Goal: Information Seeking & Learning: Find contact information

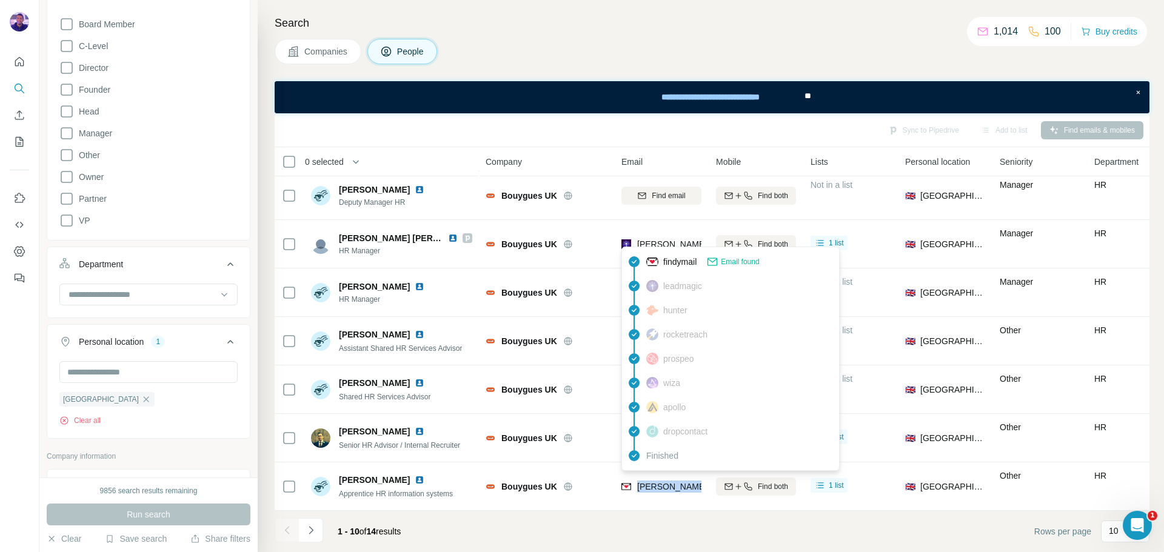
scroll to position [425, 0]
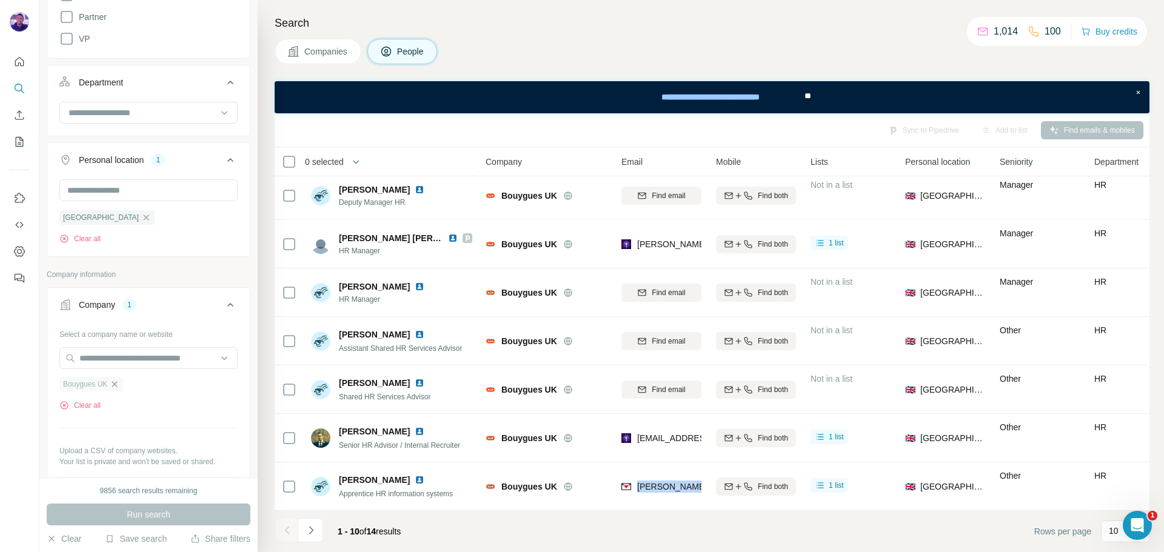
click at [119, 387] on icon "button" at bounding box center [115, 385] width 10 height 10
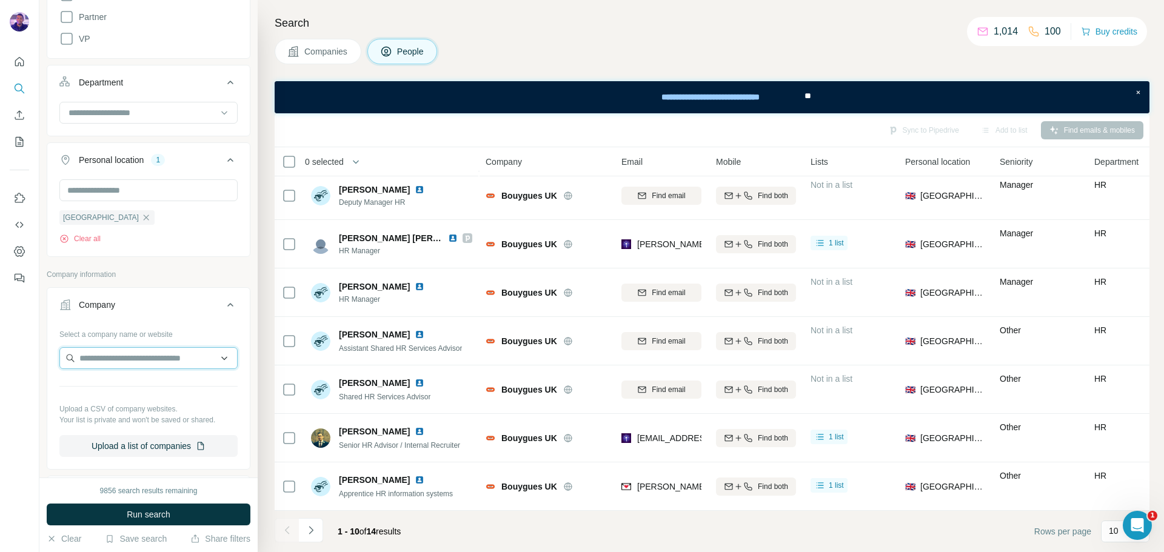
click at [119, 363] on input "text" at bounding box center [148, 358] width 178 height 22
paste input "**********"
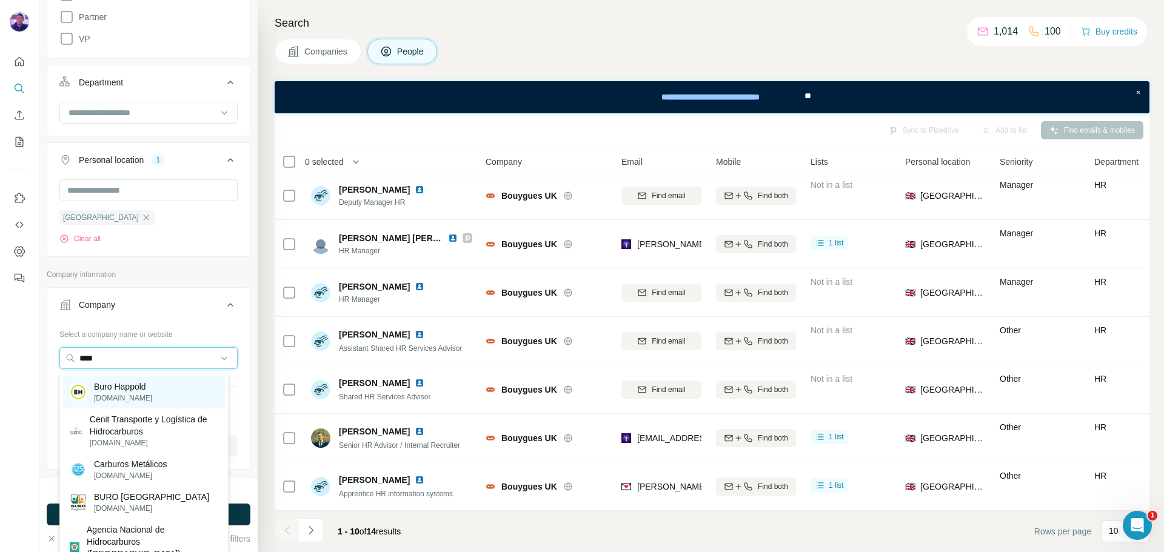
type input "****"
click at [155, 385] on div "Buro Happold [DOMAIN_NAME]" at bounding box center [143, 392] width 163 height 33
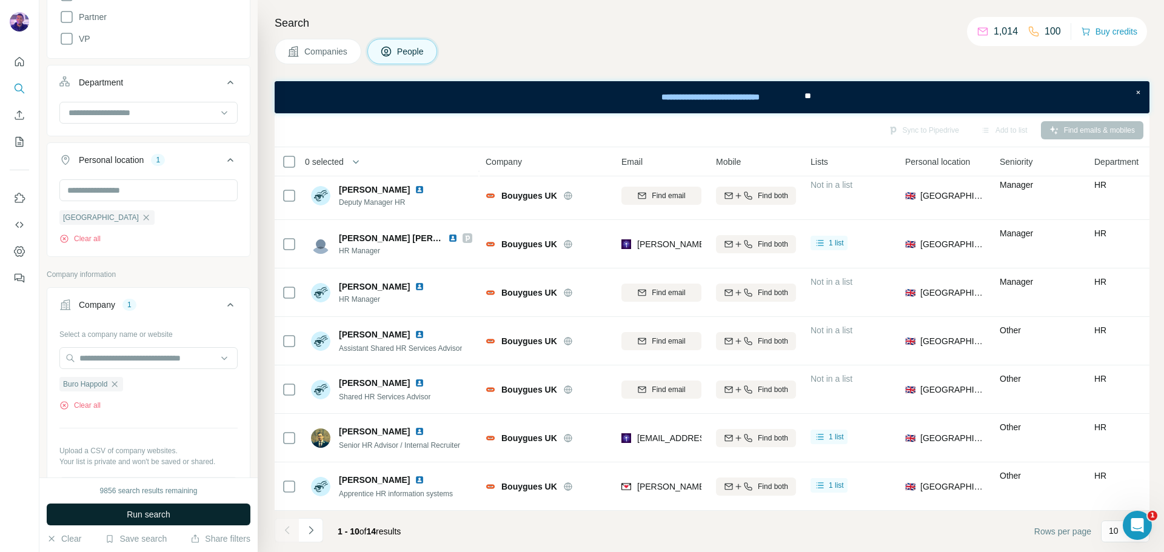
click at [178, 513] on button "Run search" at bounding box center [149, 515] width 204 height 22
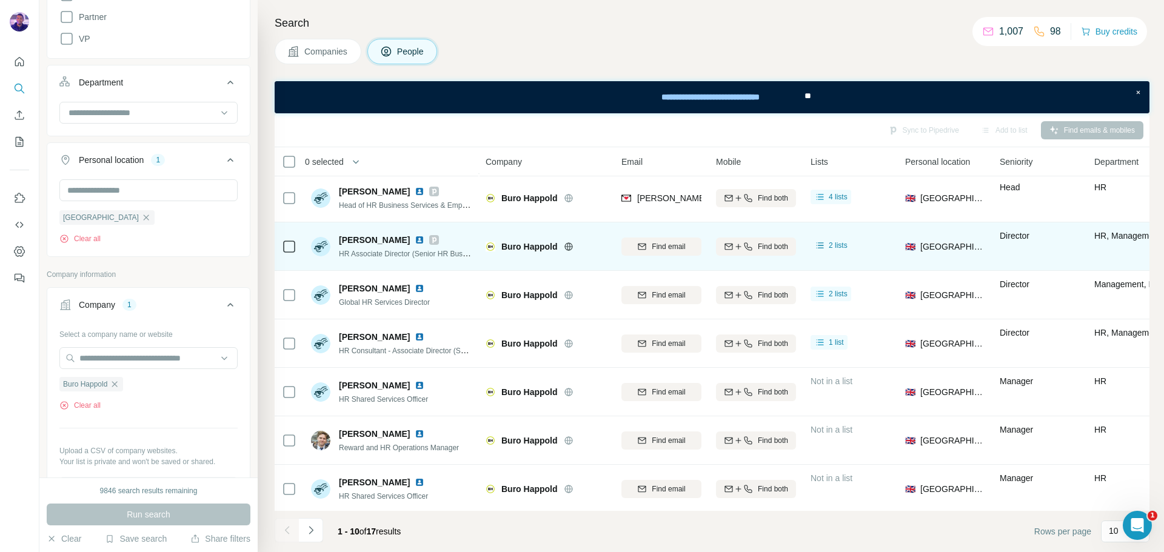
scroll to position [156, 0]
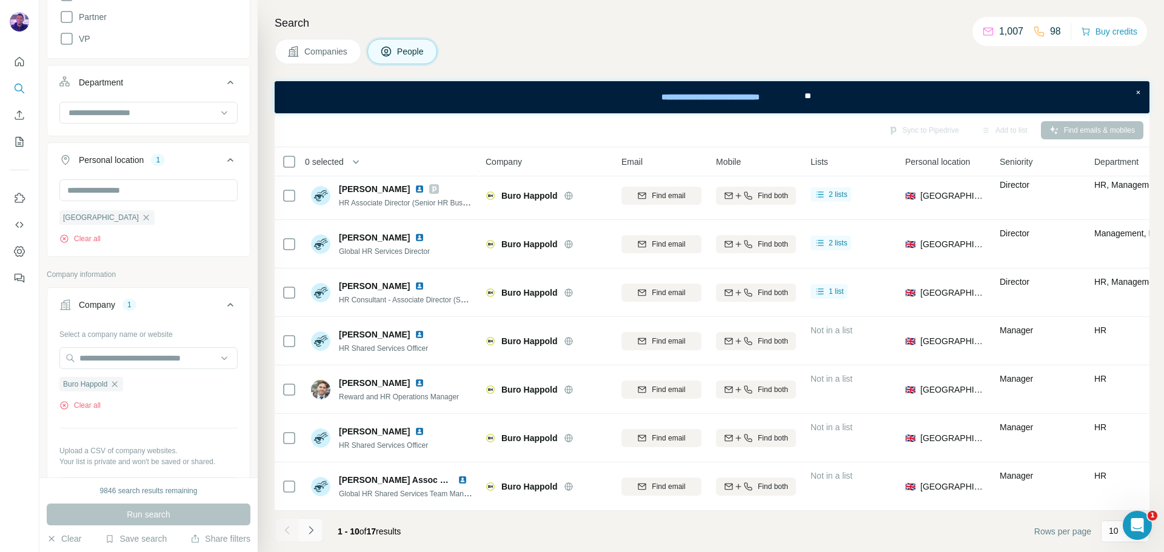
click at [320, 527] on button "Navigate to next page" at bounding box center [311, 531] width 24 height 24
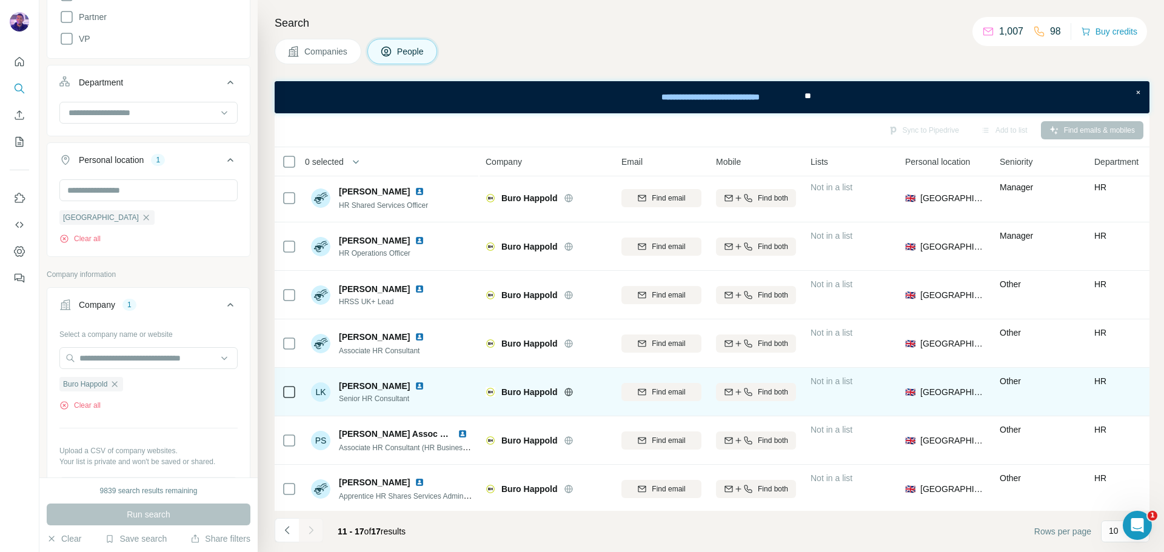
scroll to position [0, 0]
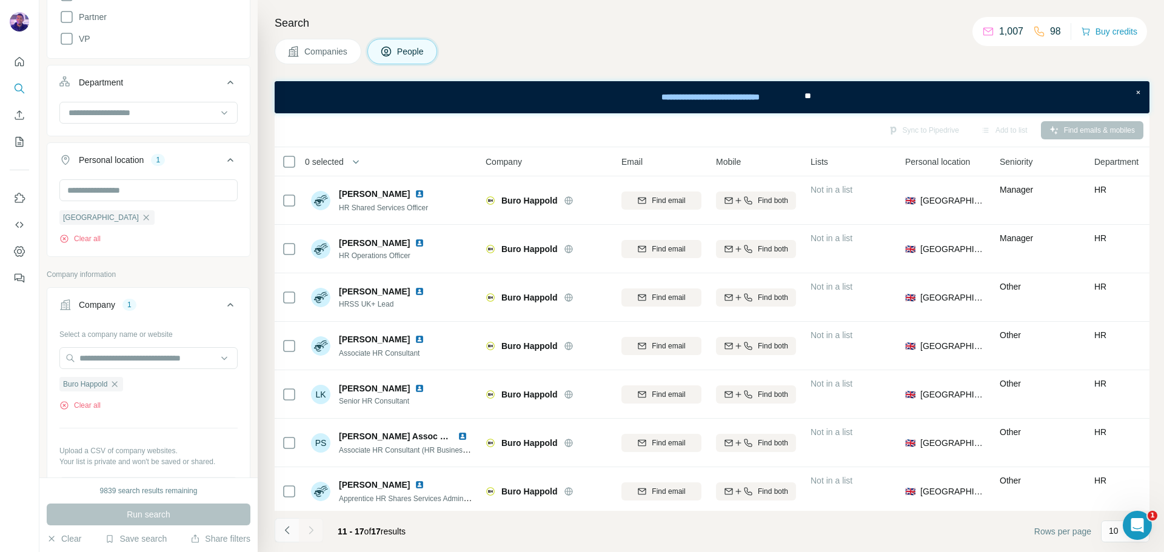
click at [288, 526] on icon "Navigate to previous page" at bounding box center [287, 531] width 12 height 12
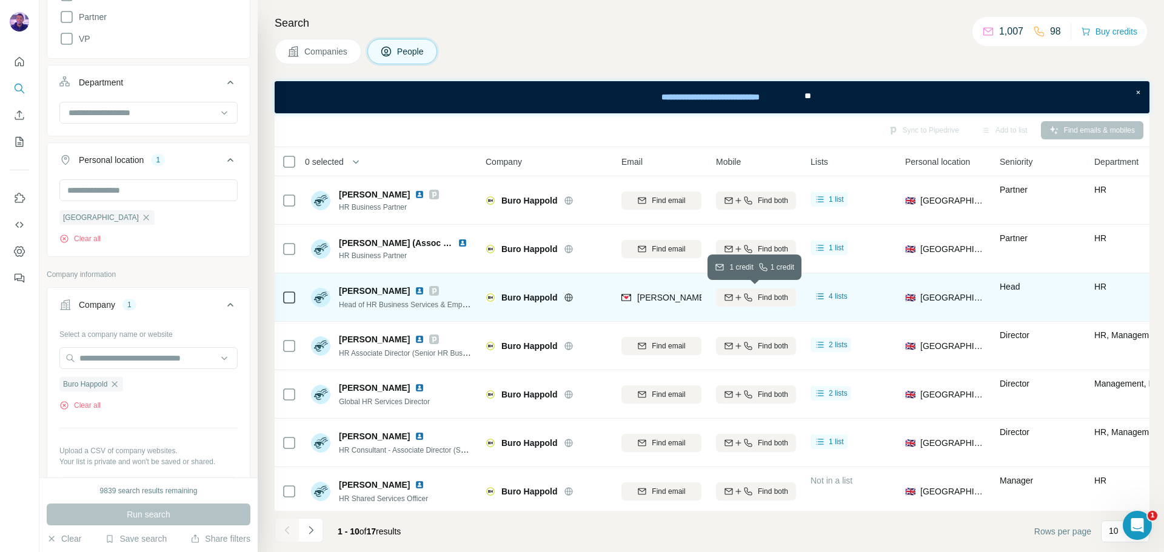
click at [770, 298] on span "Find both" at bounding box center [773, 297] width 30 height 11
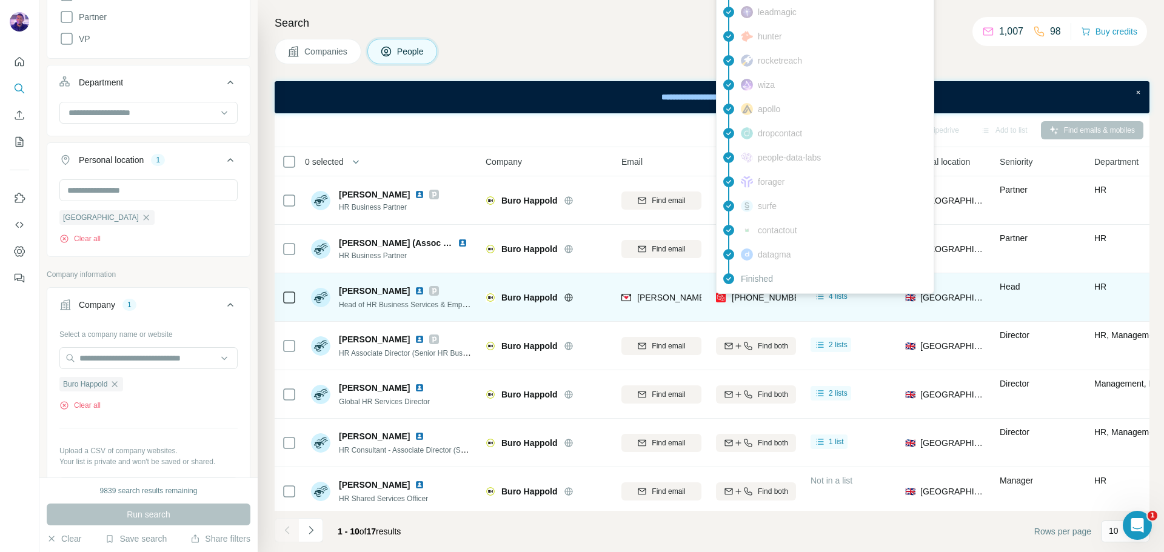
click at [773, 300] on span "[PHONE_NUMBER]" at bounding box center [770, 298] width 76 height 10
copy span "447817490302"
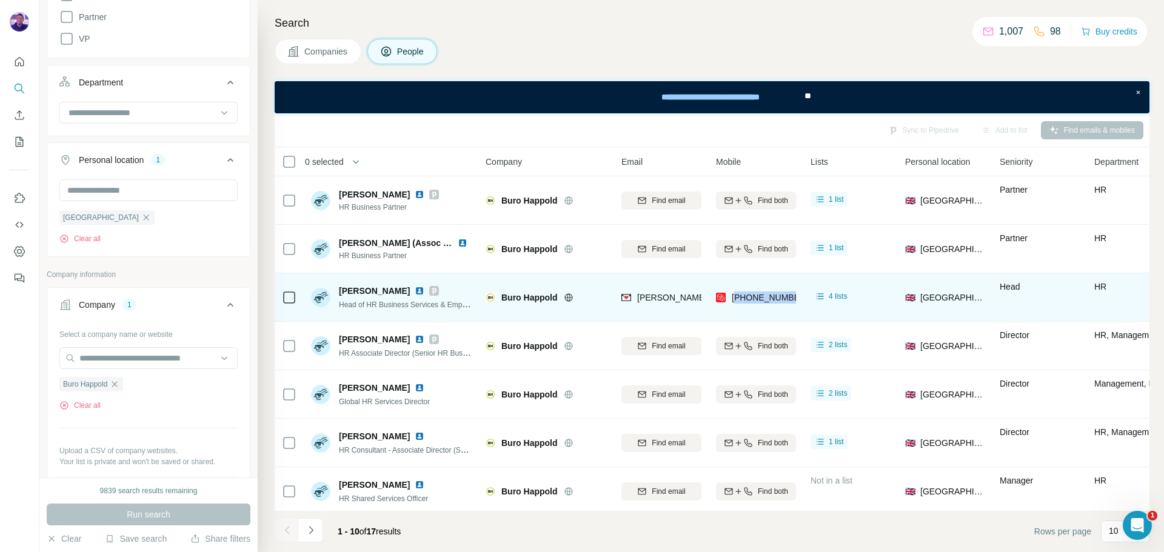
click at [415, 294] on img at bounding box center [420, 291] width 10 height 10
